Goal: Task Accomplishment & Management: Manage account settings

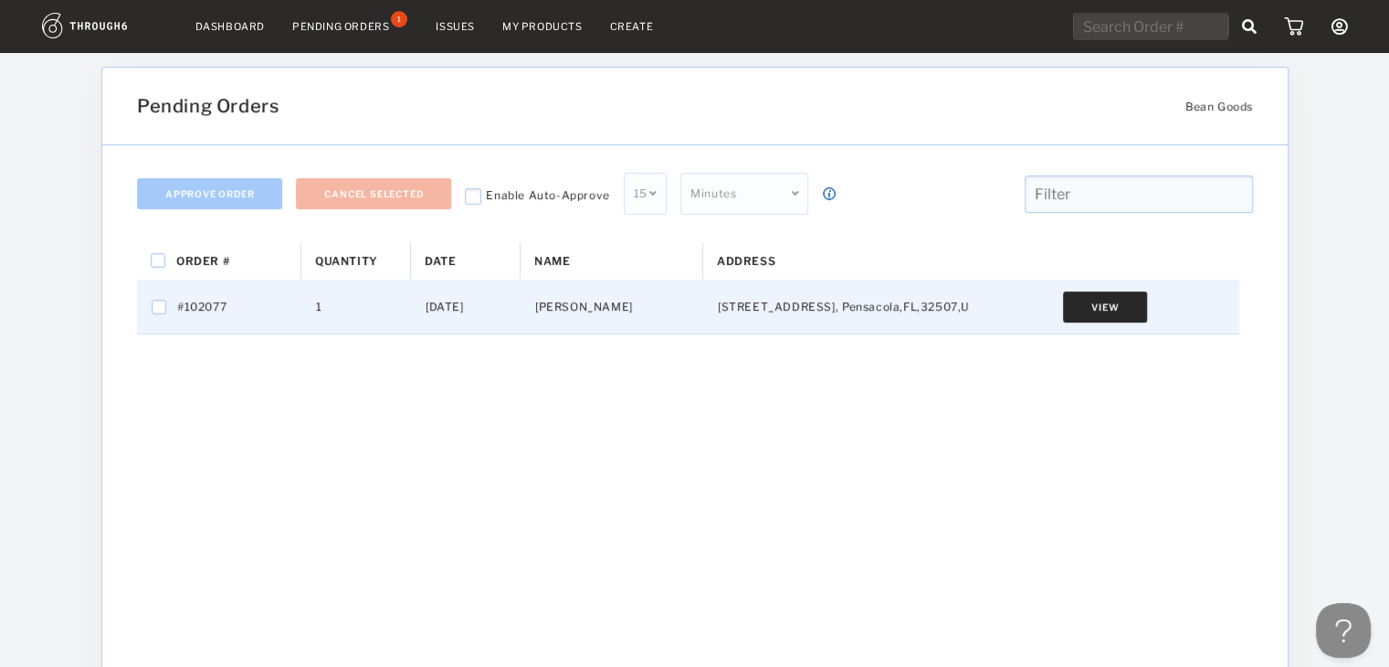
click at [1106, 300] on button "View" at bounding box center [1105, 306] width 84 height 31
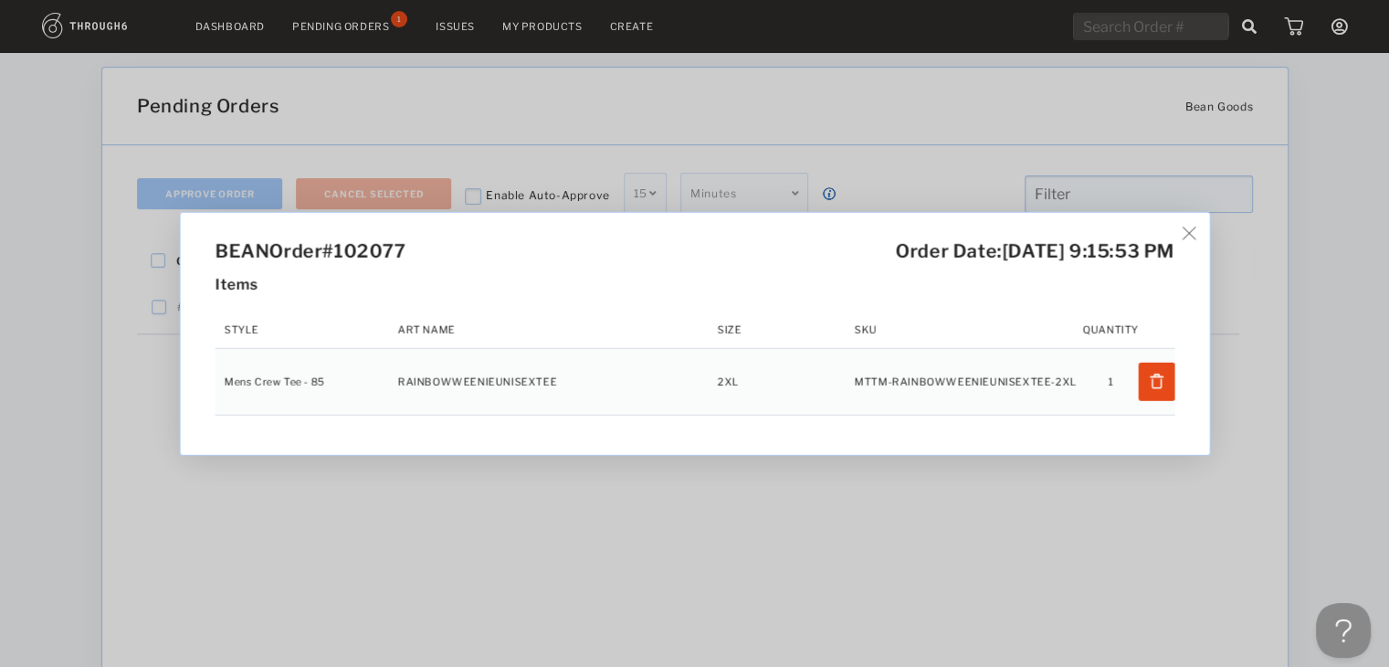
click at [1068, 473] on div "BEAN Order #102077 Order Date: [DATE] 9:15:53 PM Items Style Art Name Size SKU …" at bounding box center [694, 333] width 1389 height 667
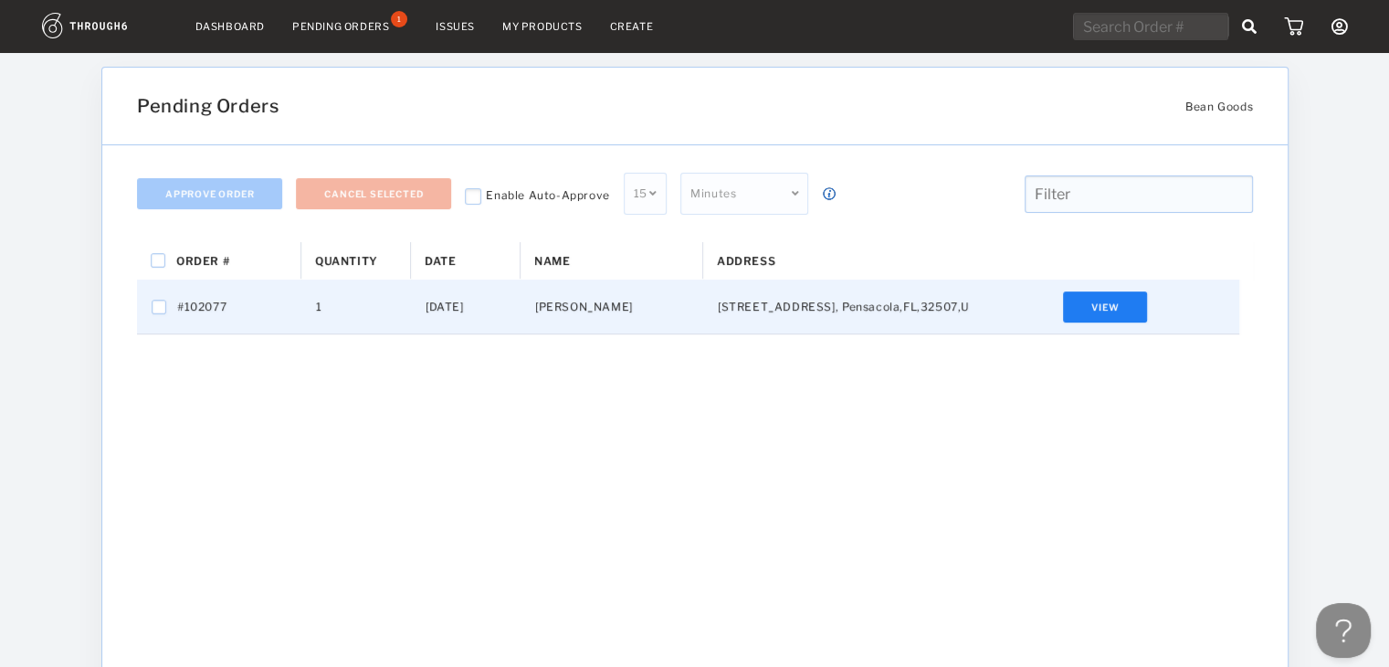
click at [1110, 327] on div "View" at bounding box center [1105, 306] width 268 height 54
click at [1110, 319] on button "View" at bounding box center [1105, 306] width 84 height 31
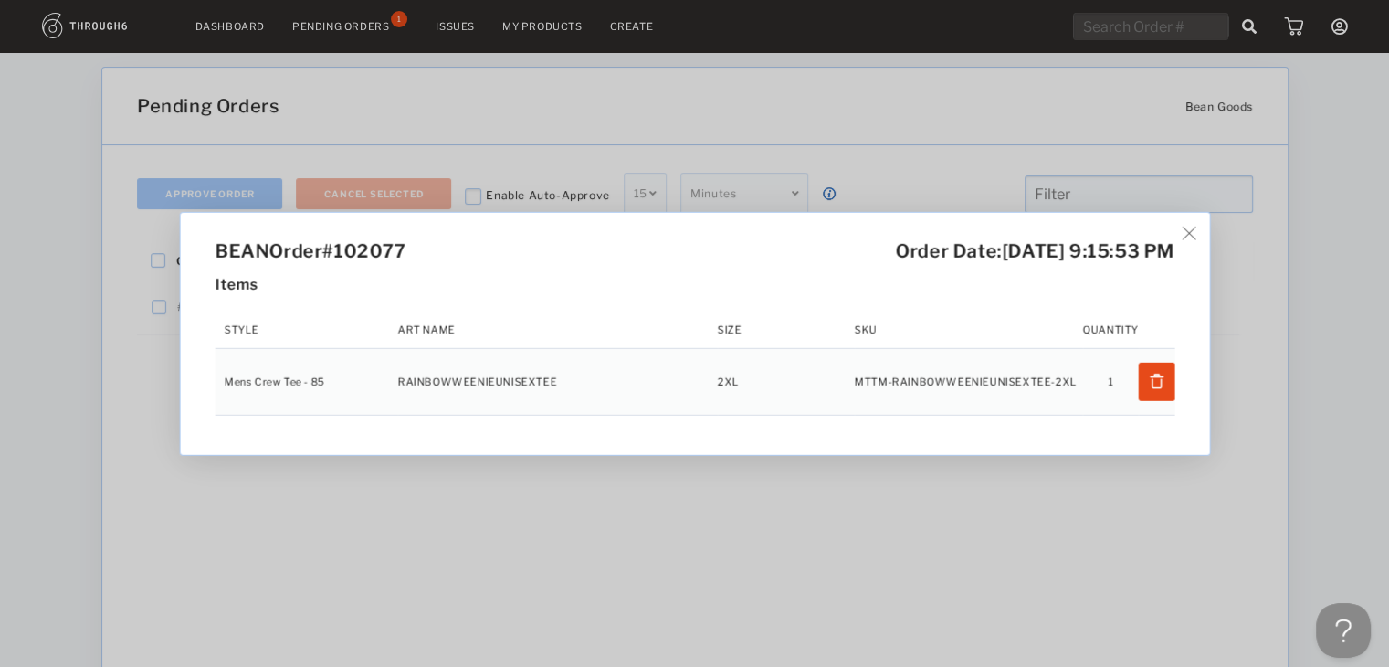
click at [1101, 482] on div "BEAN Order #102077 Order Date: [DATE] 9:15:53 PM Items Style Art Name Size SKU …" at bounding box center [694, 333] width 1389 height 667
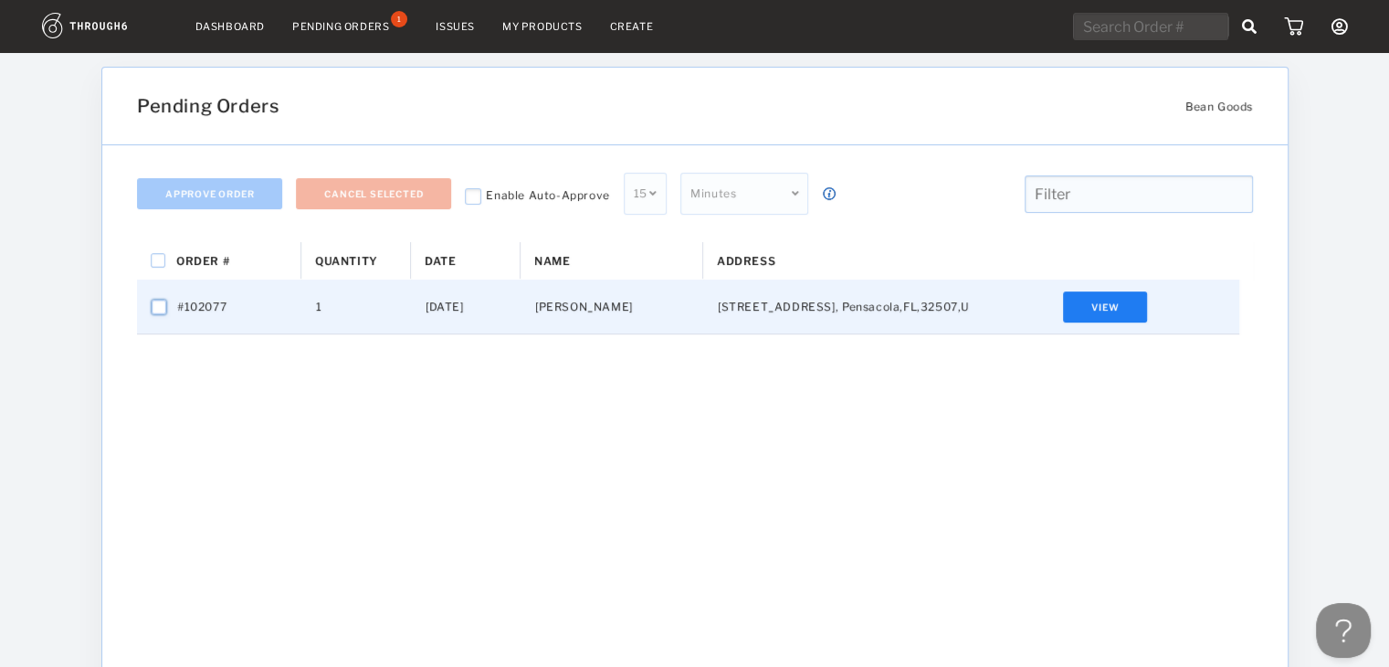
click at [153, 305] on input "Press Space to toggle row selection (unchecked)" at bounding box center [159, 307] width 15 height 15
checkbox input "true"
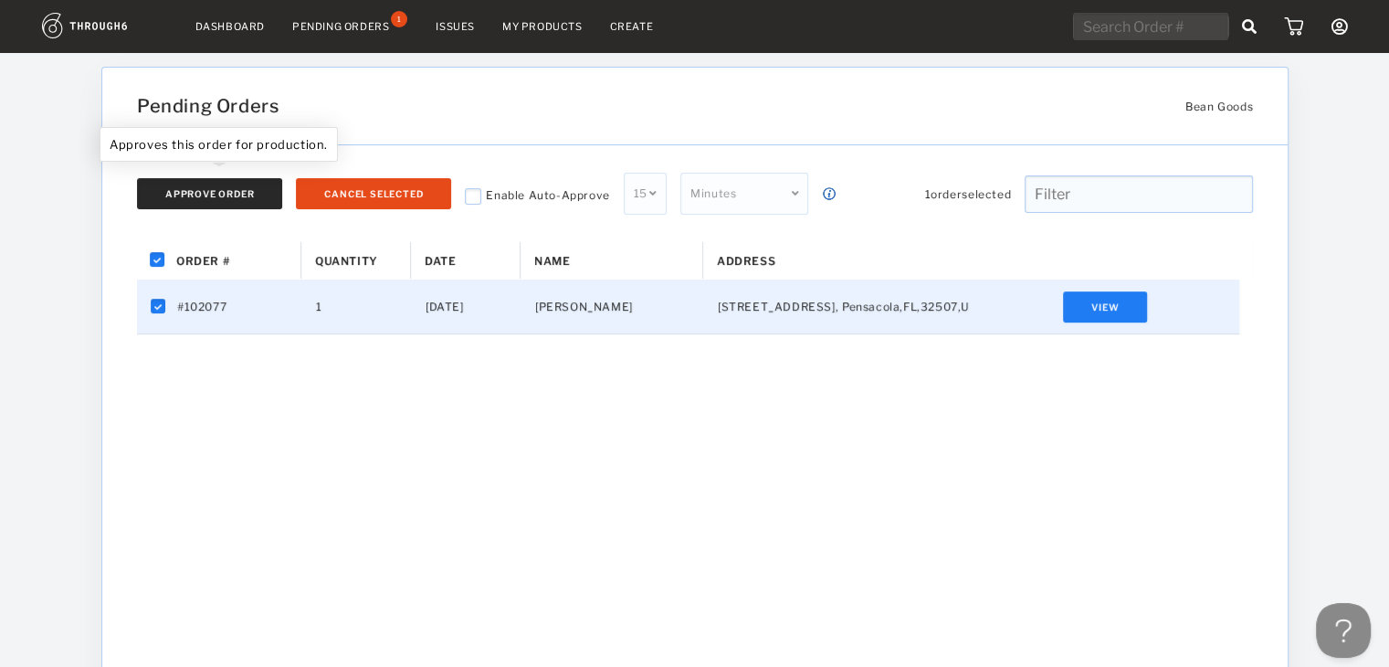
click at [211, 181] on button "Approve Order" at bounding box center [209, 193] width 145 height 31
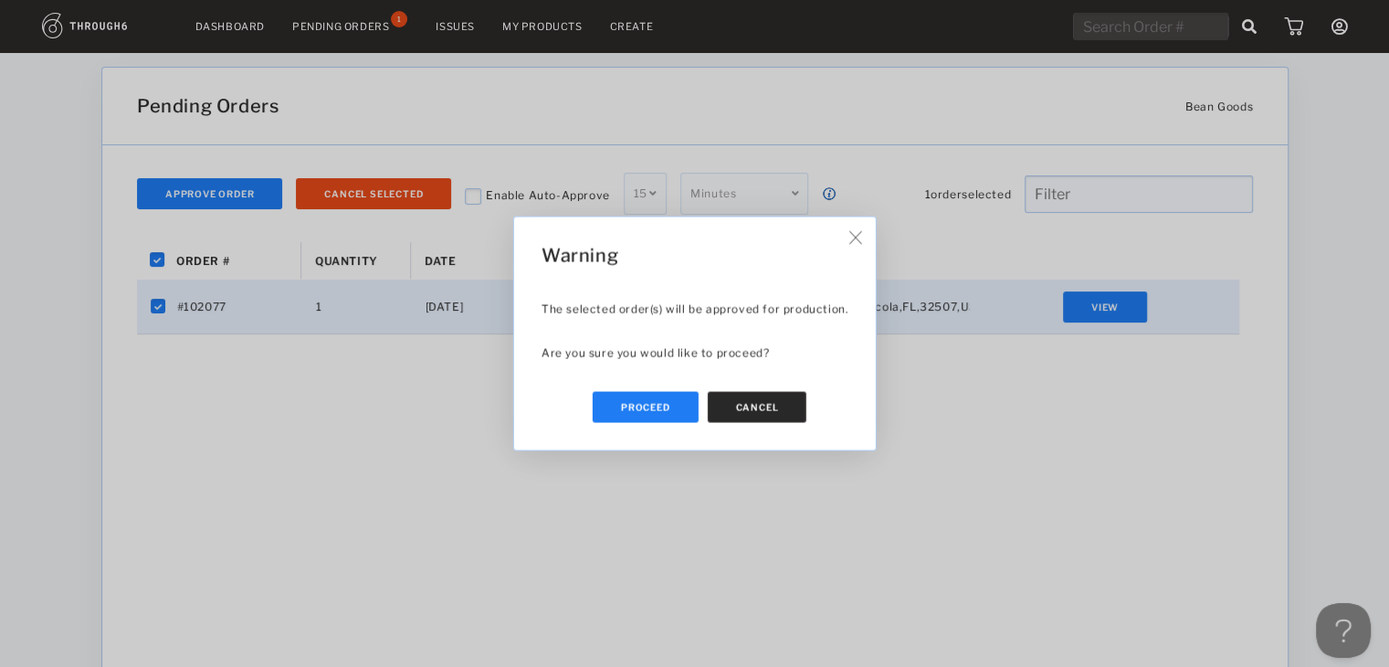
drag, startPoint x: 815, startPoint y: 404, endPoint x: 802, endPoint y: 404, distance: 12.8
click at [812, 404] on div "Proceed Cancel" at bounding box center [694, 407] width 307 height 31
click at [797, 404] on button "Cancel" at bounding box center [757, 407] width 100 height 31
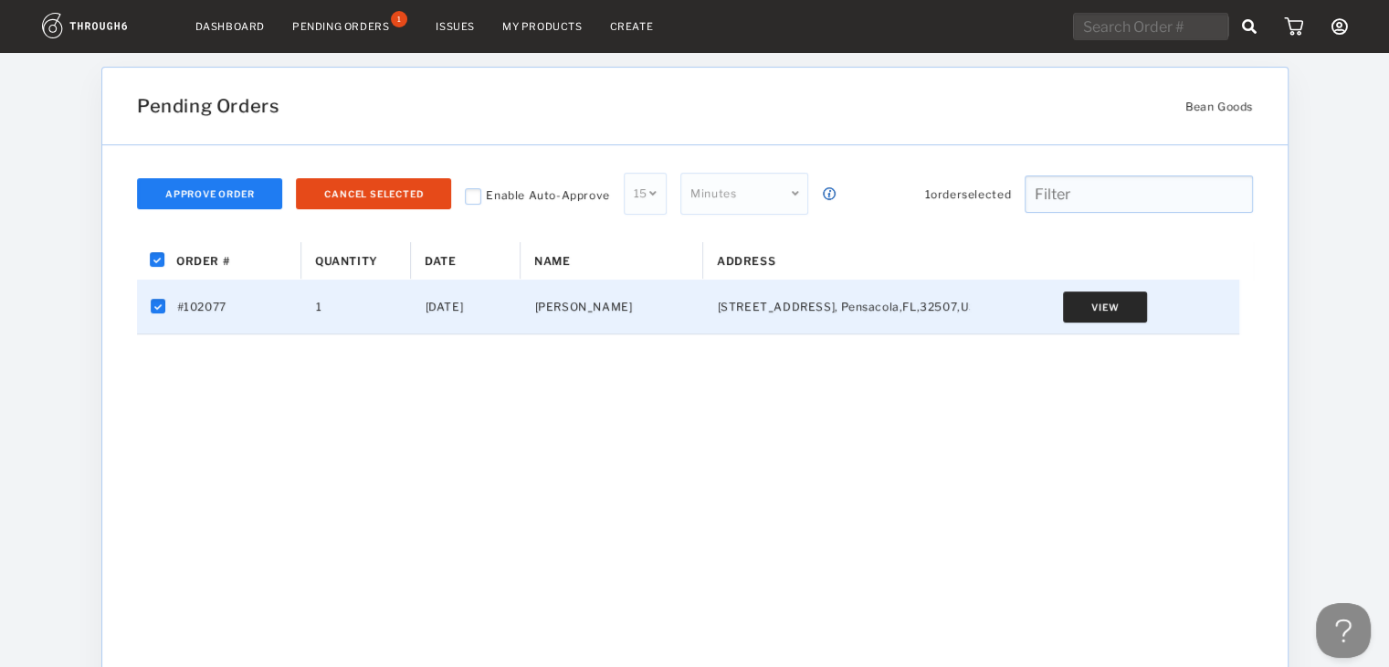
click at [1111, 312] on button "View" at bounding box center [1105, 306] width 84 height 31
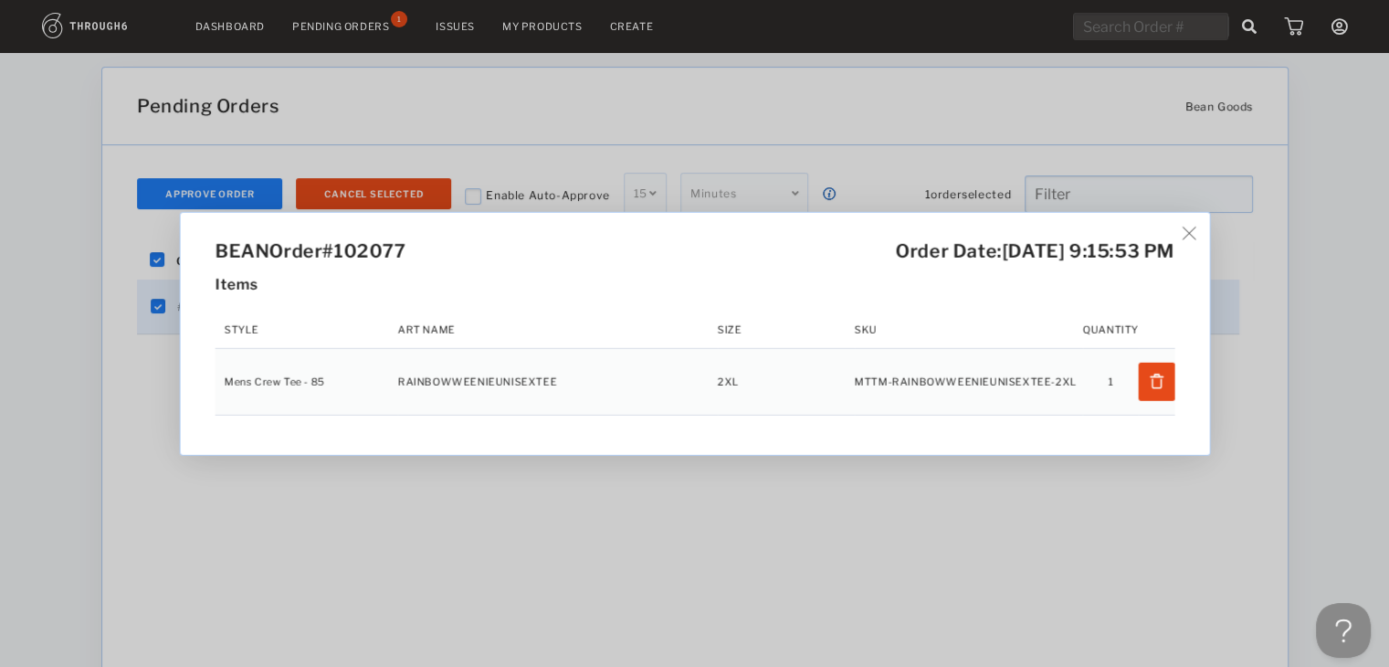
click at [945, 312] on th "SKU" at bounding box center [968, 329] width 228 height 37
click at [1193, 232] on div "BEAN Order #102077 Order Date: [DATE] 9:15:53 PM Items Style Art Name Size SKU …" at bounding box center [694, 334] width 1029 height 242
click at [1195, 235] on img at bounding box center [1189, 233] width 14 height 14
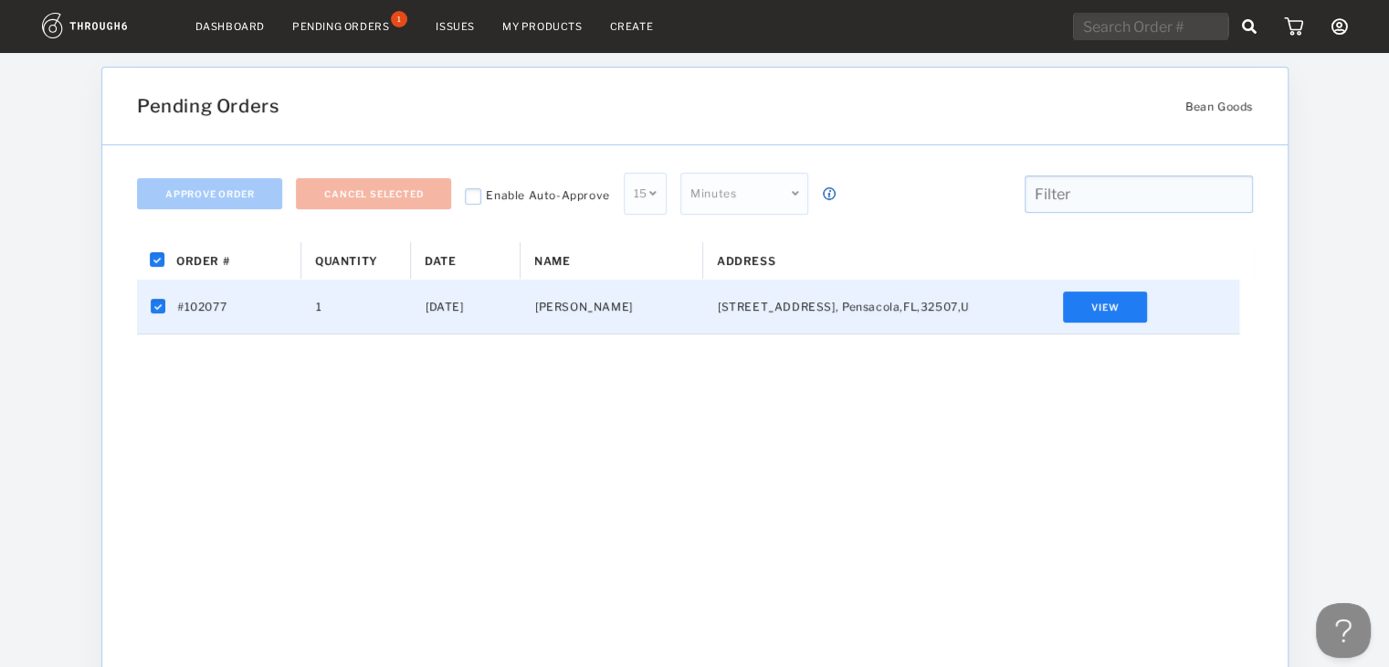
click at [323, 304] on div "1" at bounding box center [356, 306] width 110 height 54
checkbox input "false"
click at [360, 318] on div "1" at bounding box center [356, 306] width 110 height 54
checkbox input "true"
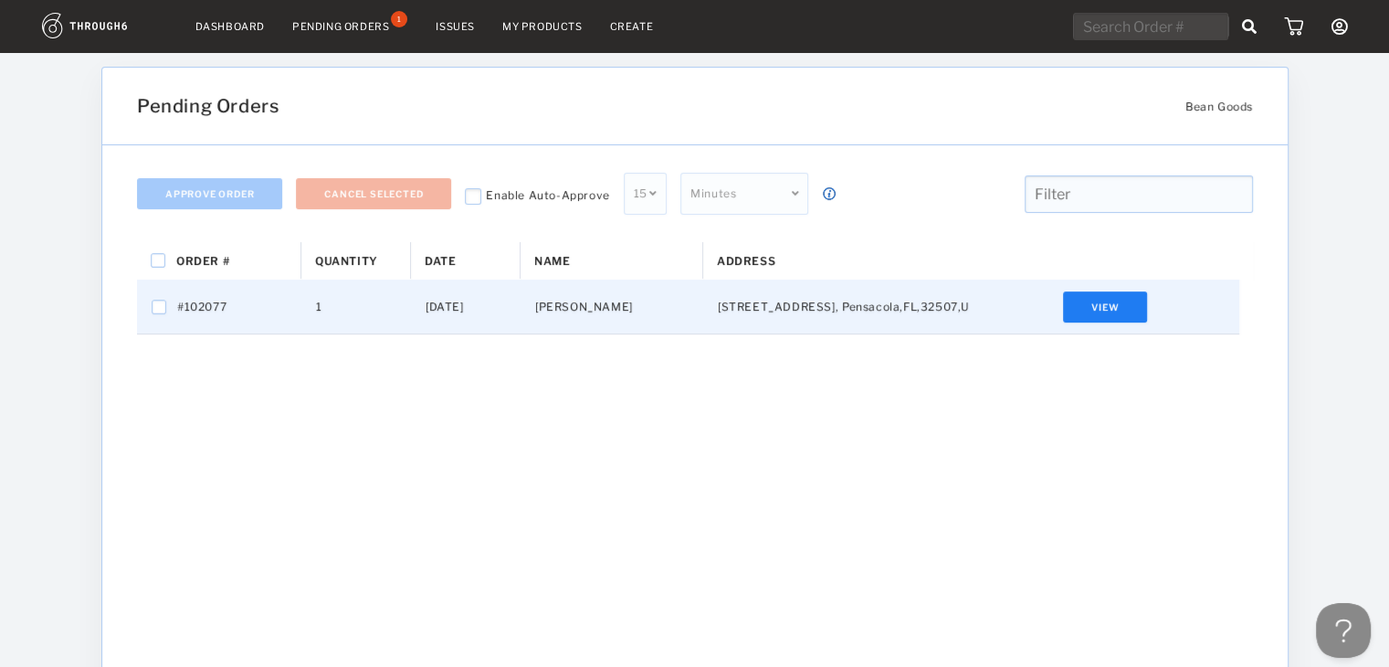
checkbox input "true"
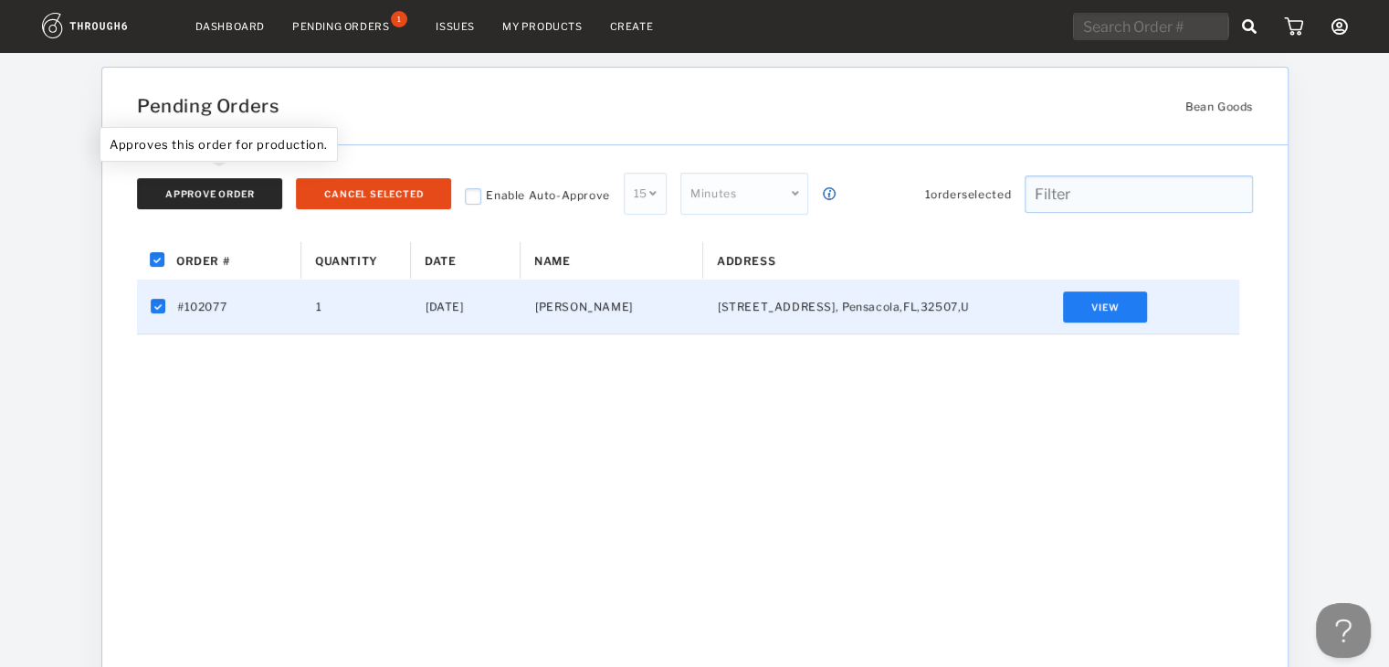
click at [247, 204] on button "Approve Order" at bounding box center [209, 193] width 145 height 31
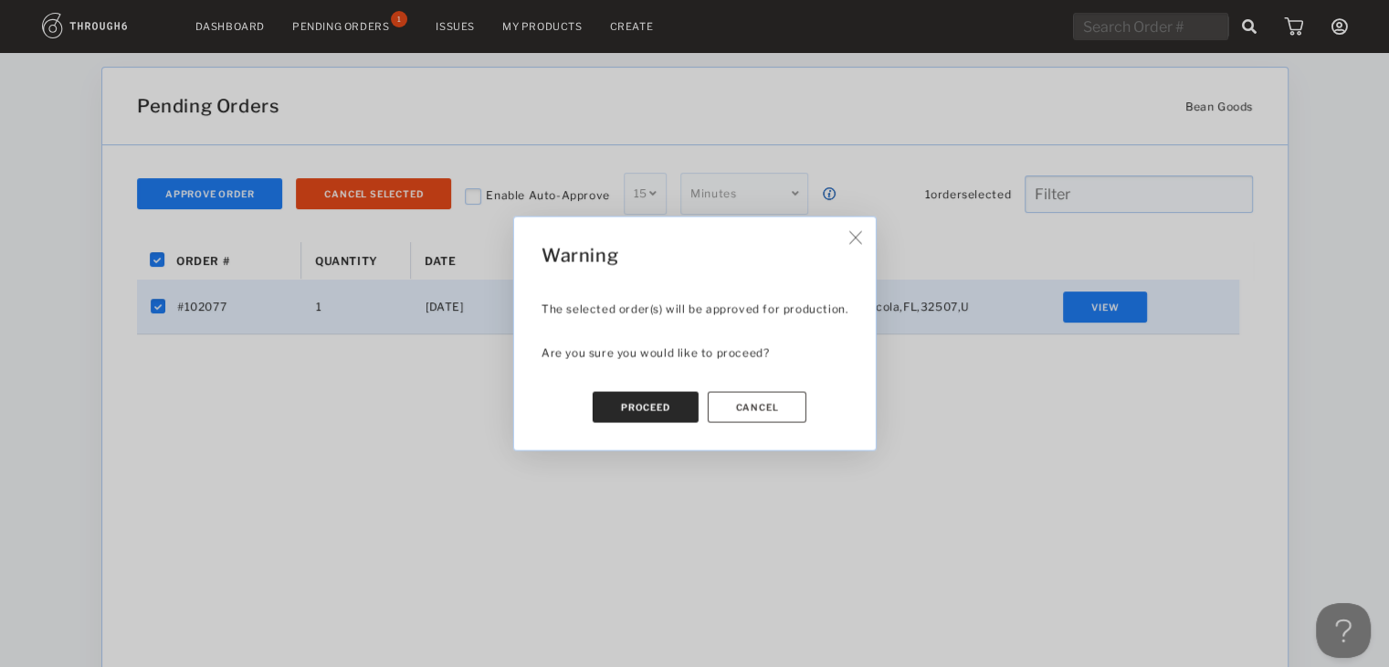
click at [653, 412] on button "Proceed" at bounding box center [645, 407] width 106 height 31
